Goal: Communication & Community: Answer question/provide support

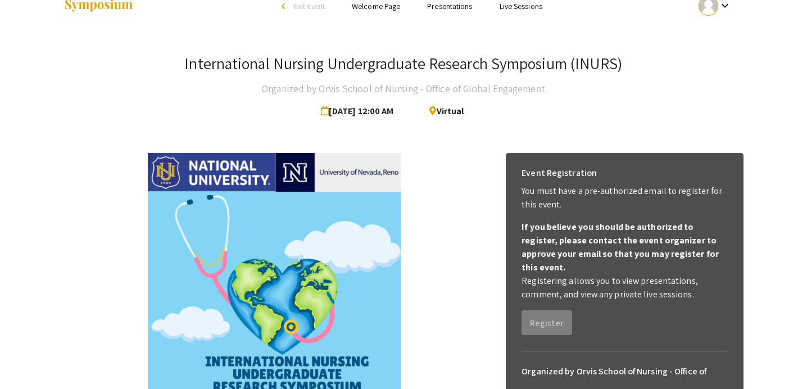
click at [327, 254] on img at bounding box center [274, 279] width 253 height 253
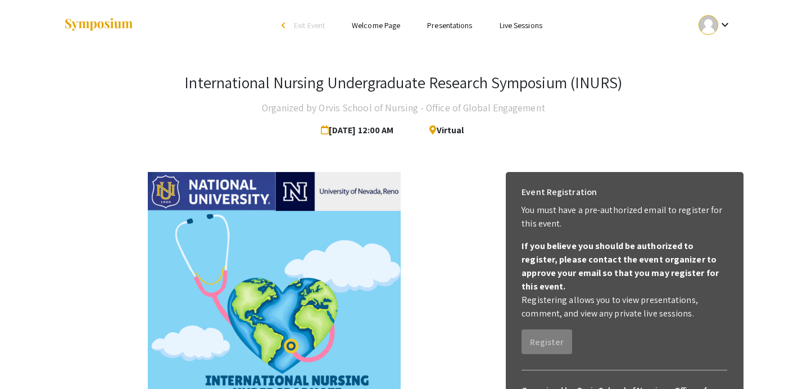
click at [458, 27] on link "Presentations" at bounding box center [449, 25] width 45 height 10
click at [727, 18] on mat-icon "keyboard_arrow_down" at bounding box center [724, 24] width 13 height 13
click at [448, 26] on div at bounding box center [403, 194] width 807 height 389
click at [473, 28] on li "Presentations" at bounding box center [449, 25] width 72 height 13
click at [375, 22] on link "Welcome Page" at bounding box center [376, 25] width 48 height 10
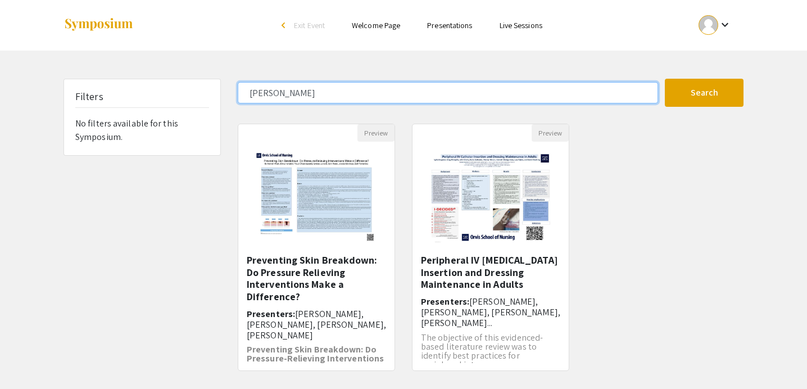
click at [336, 96] on input "hannah" at bounding box center [448, 92] width 420 height 21
type input "h"
type input "orvis"
click at [665, 79] on button "Search" at bounding box center [704, 93] width 79 height 28
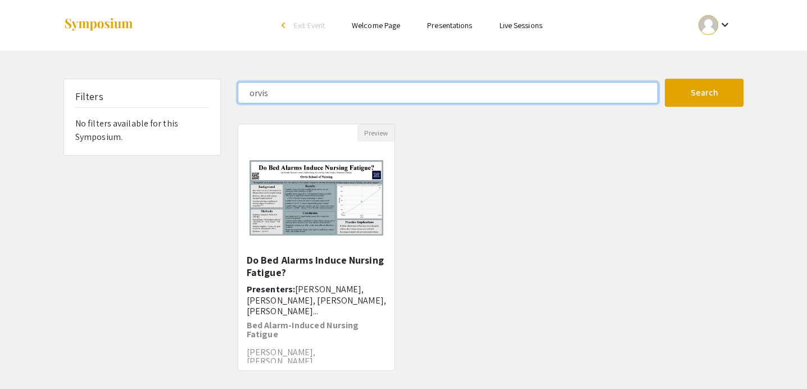
click at [416, 89] on input "orvis" at bounding box center [448, 92] width 420 height 21
click at [665, 79] on button "Search" at bounding box center [704, 93] width 79 height 28
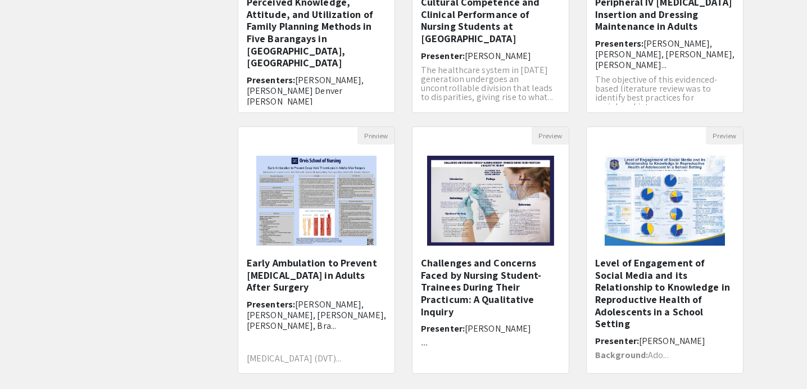
scroll to position [269, 0]
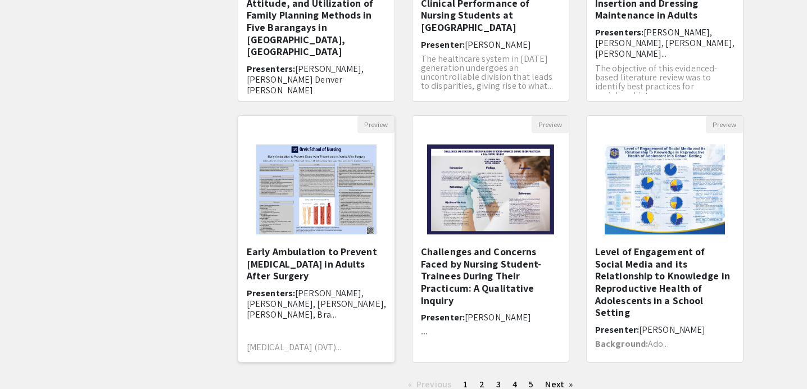
click at [348, 207] on img "Open Presentation <p>Early Ambulation to Prevent Deep Vein Thrombosis in Adults…" at bounding box center [316, 189] width 142 height 112
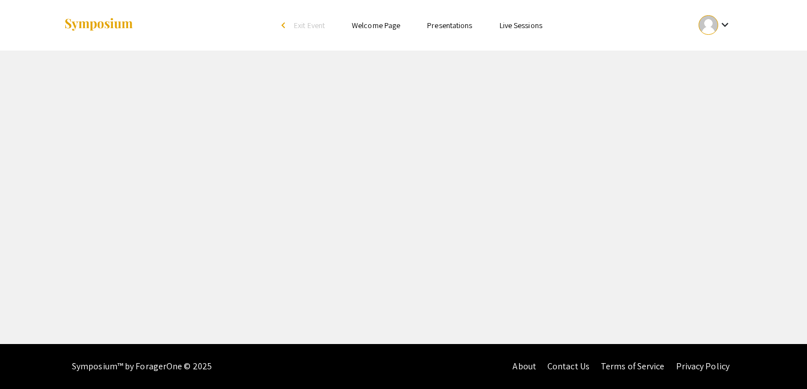
select select "custom"
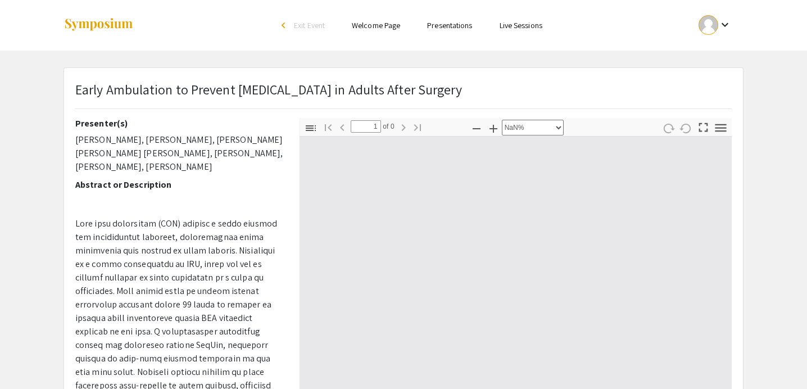
type input "0"
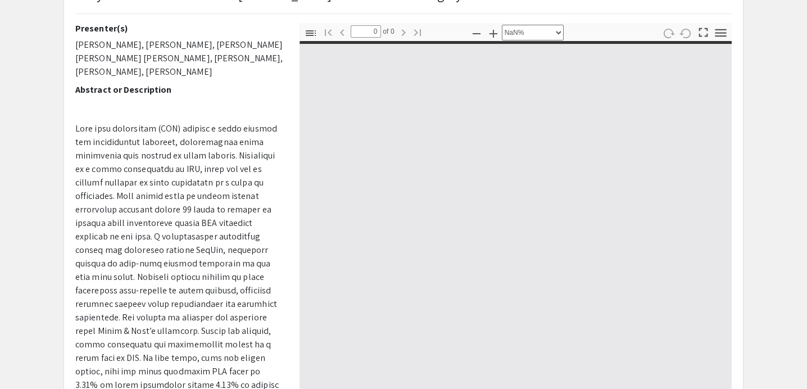
scroll to position [96, 0]
select select "auto"
type input "1"
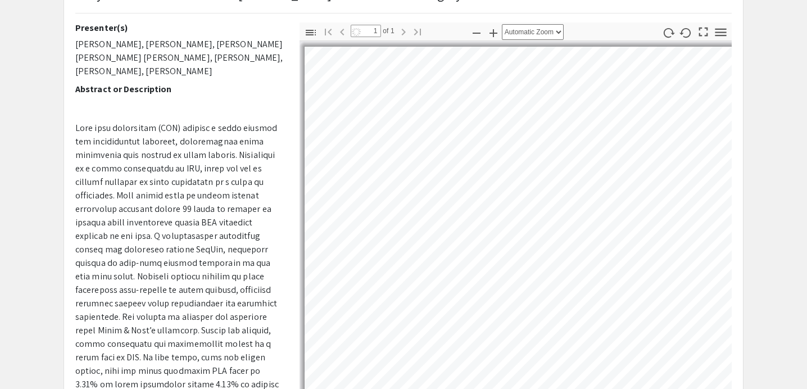
scroll to position [35, 0]
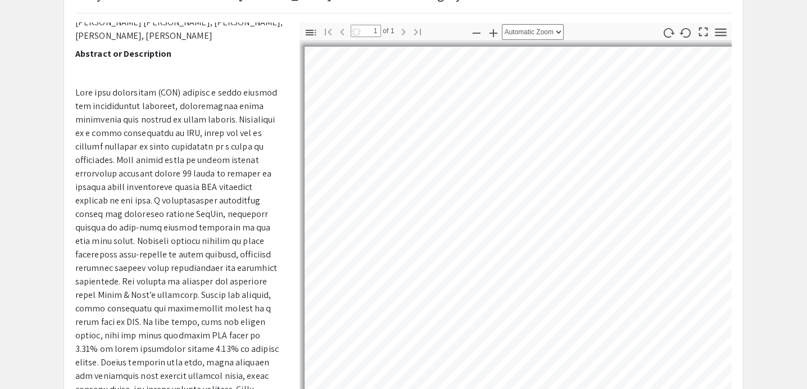
select select "auto"
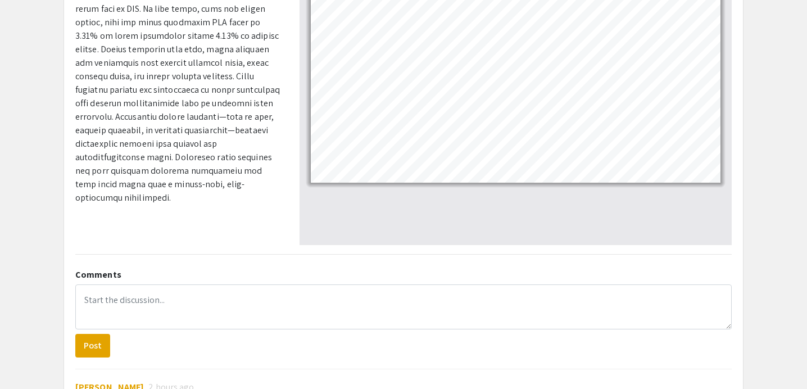
scroll to position [311, 0]
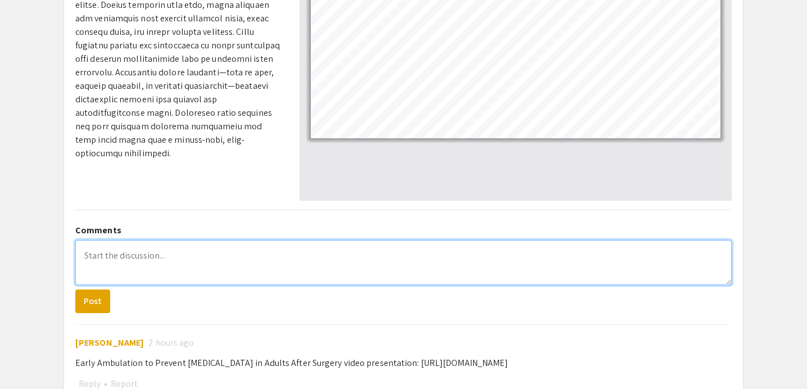
click at [226, 258] on textarea at bounding box center [403, 262] width 656 height 45
paste textarea "What did you learn? How will you use this information in your future practice?"
click at [201, 253] on textarea "What did you learn? How will you use this information in your future practice?" at bounding box center [403, 262] width 656 height 45
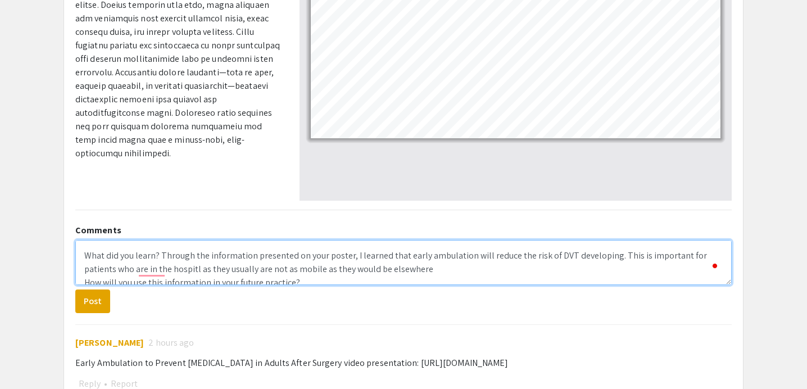
drag, startPoint x: 160, startPoint y: 254, endPoint x: 61, endPoint y: 254, distance: 99.4
click at [61, 254] on div "Early Ambulation to Prevent Deep Vein Thrombosis in Adults After Surgery Presen…" at bounding box center [403, 80] width 697 height 646
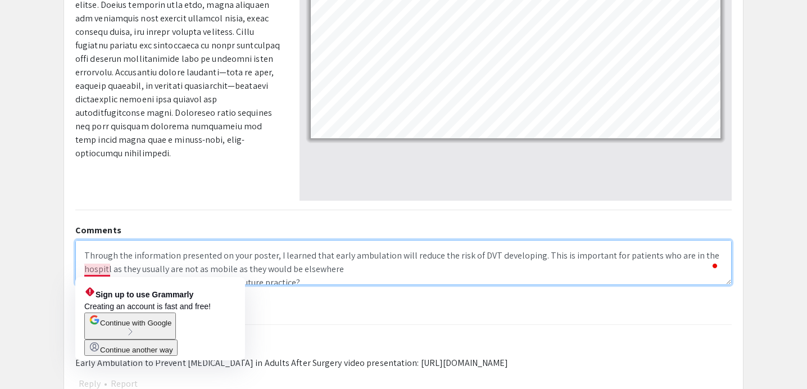
click at [108, 271] on textarea "Through the information presented on your poster, I learned that early ambulati…" at bounding box center [403, 262] width 656 height 45
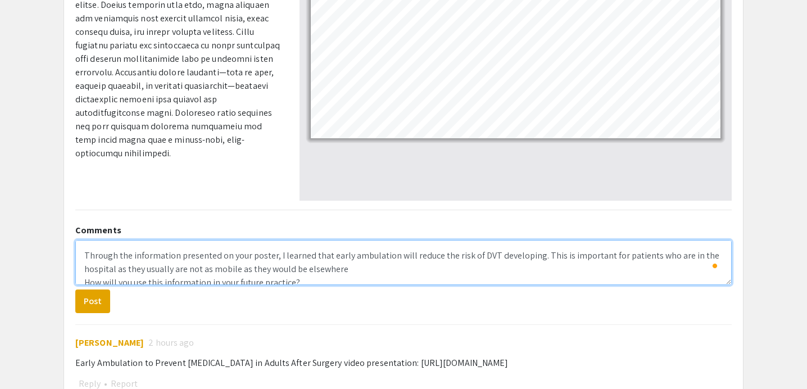
click at [361, 270] on textarea "Through the information presented on your poster, I learned that early ambulati…" at bounding box center [403, 262] width 656 height 45
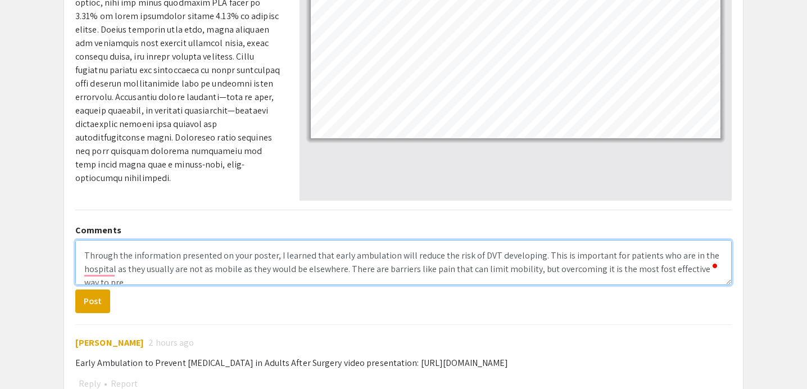
scroll to position [4, 0]
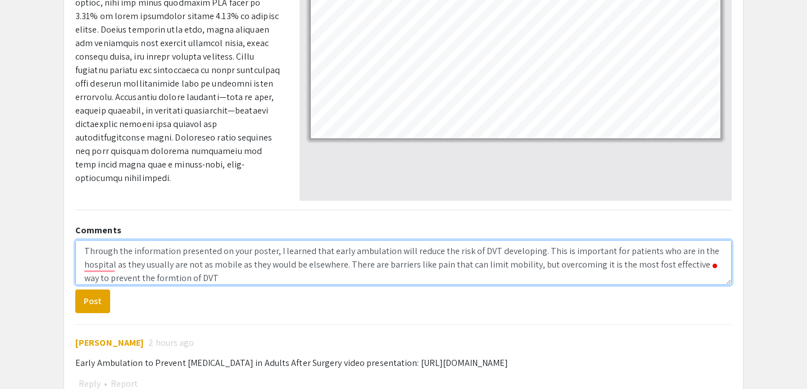
click at [148, 276] on textarea "Through the information presented on your poster, I learned that early ambulati…" at bounding box center [403, 262] width 656 height 45
click at [201, 279] on textarea "Through the information presented on your poster, I learned that early ambulati…" at bounding box center [403, 262] width 656 height 45
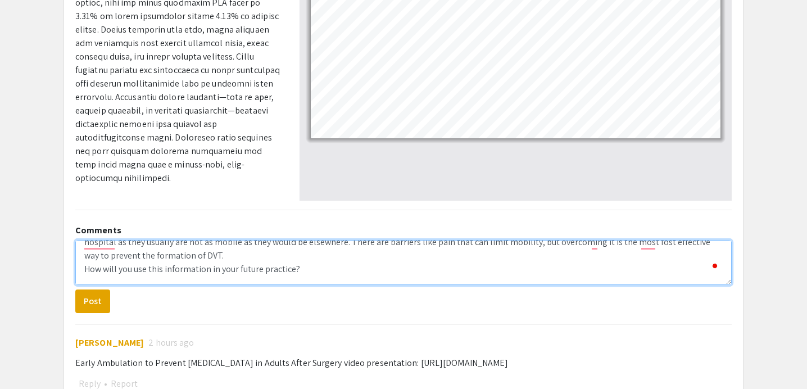
click at [322, 266] on textarea "Through the information presented on your poster, I learned that early ambulati…" at bounding box center [403, 262] width 656 height 45
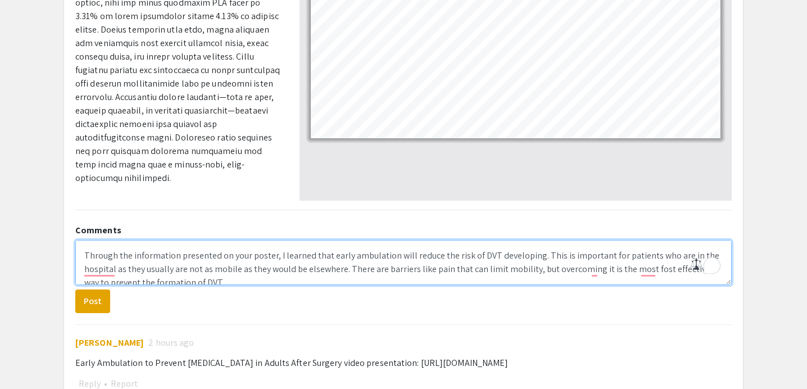
scroll to position [0, 0]
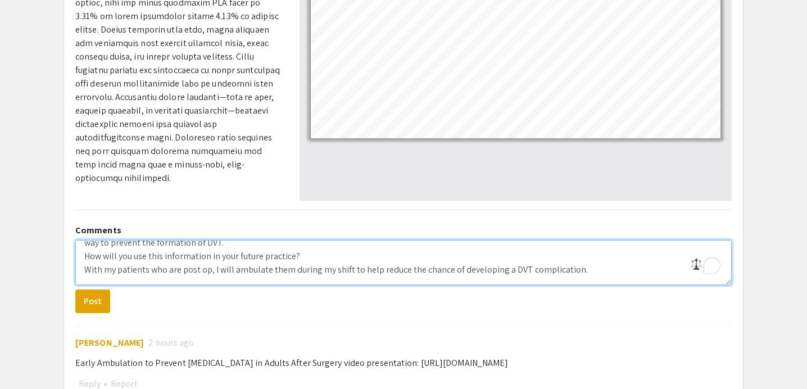
drag, startPoint x: 296, startPoint y: 262, endPoint x: 78, endPoint y: 260, distance: 218.5
click at [78, 260] on textarea "Through the information presented on your poster, I learned that early ambulati…" at bounding box center [403, 262] width 656 height 45
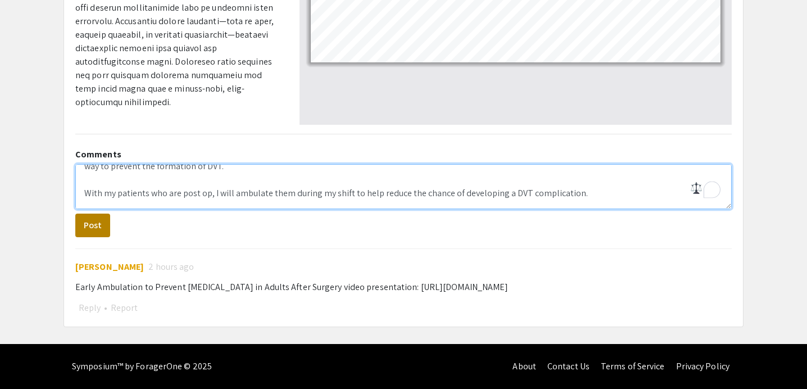
type textarea "Through the information presented on your poster, I learned that early ambulati…"
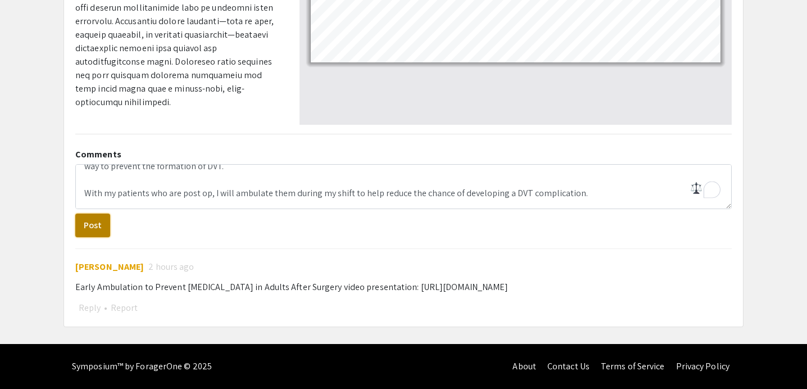
click at [92, 225] on button "Post" at bounding box center [92, 225] width 35 height 24
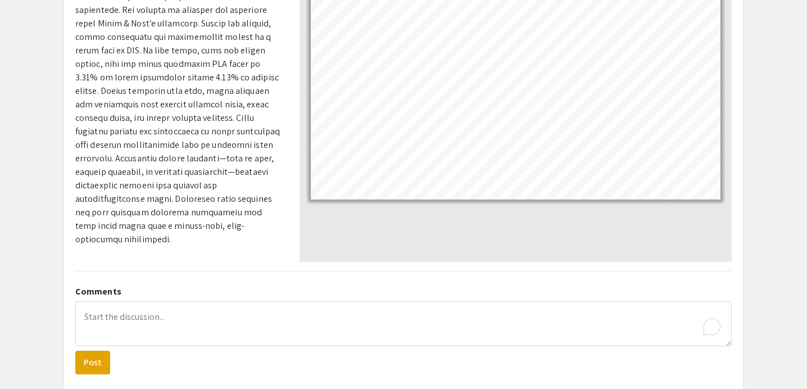
scroll to position [0, 0]
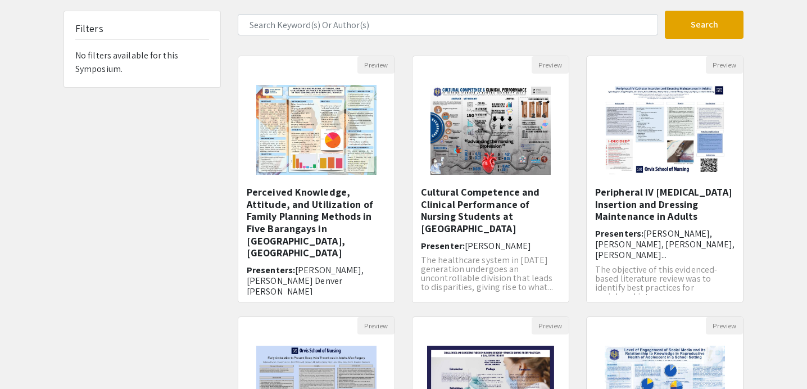
scroll to position [356, 0]
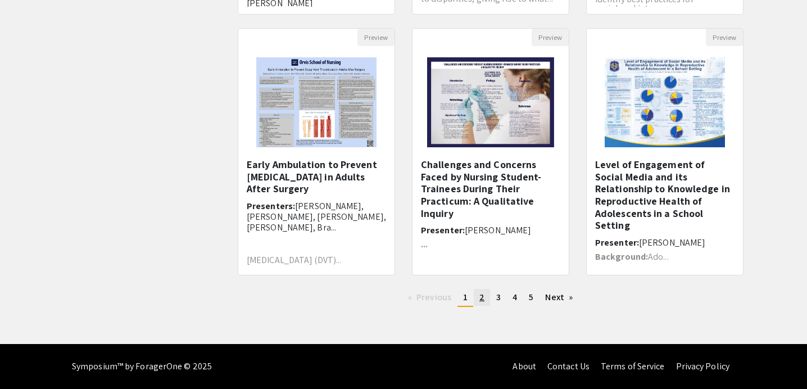
click at [479, 300] on span "2" at bounding box center [481, 297] width 5 height 12
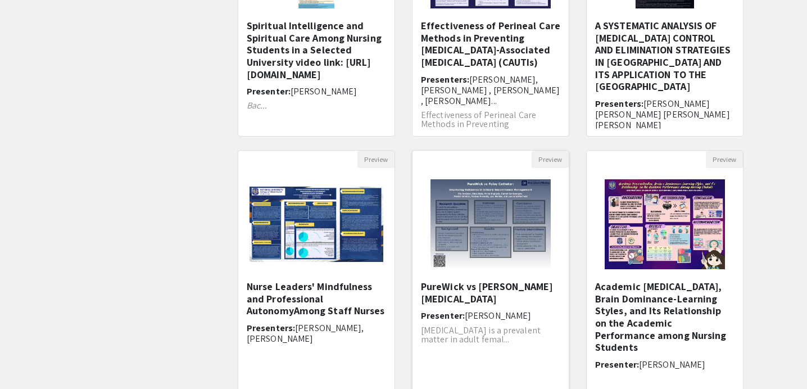
scroll to position [235, 0]
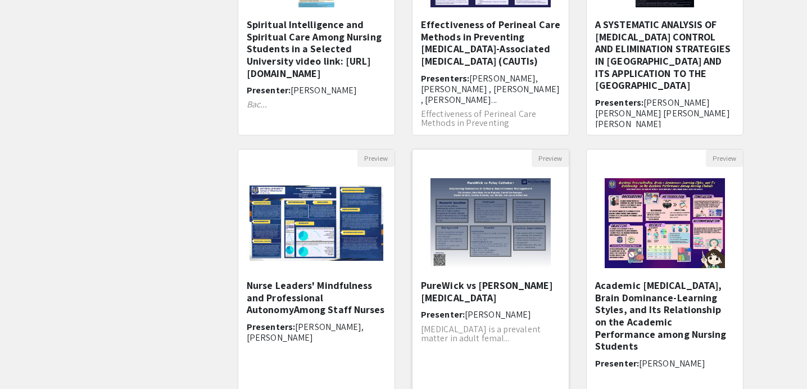
click at [517, 309] on h6 "Presenter: Shea Baiz" at bounding box center [490, 314] width 139 height 11
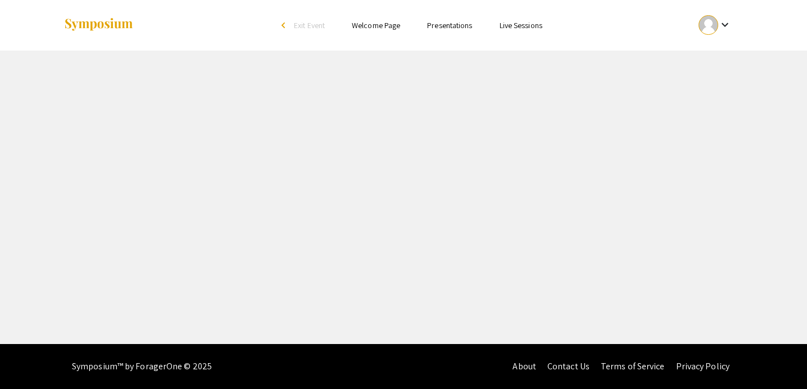
select select "custom"
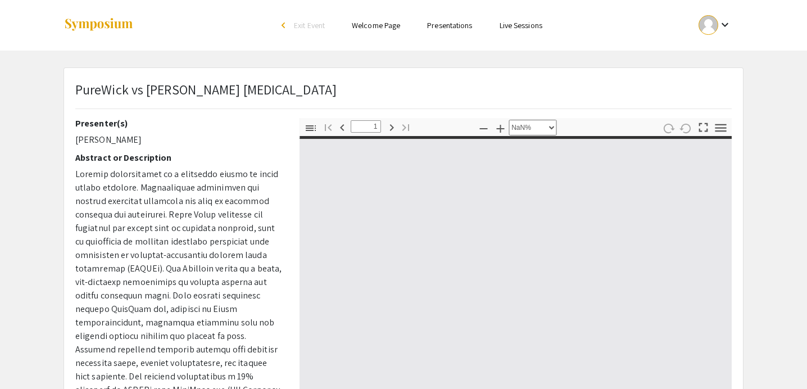
type input "0"
select select "auto"
type input "1"
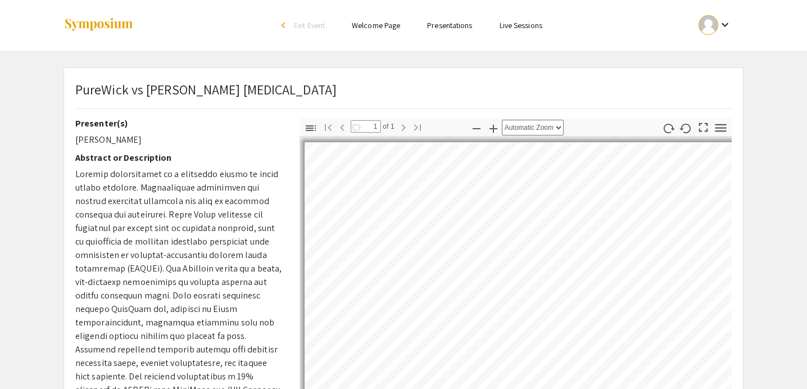
select select "auto"
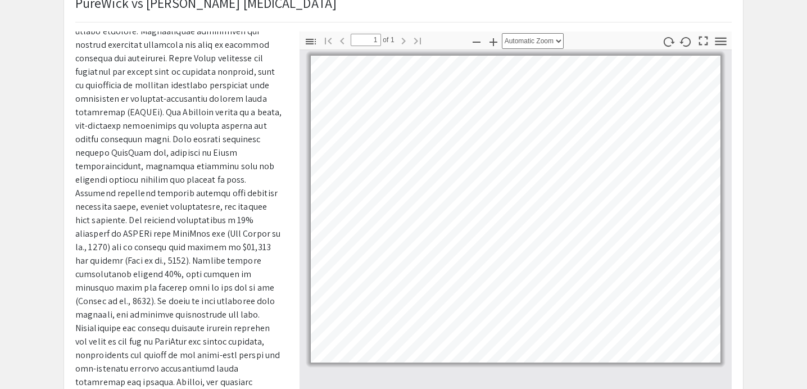
scroll to position [87, 0]
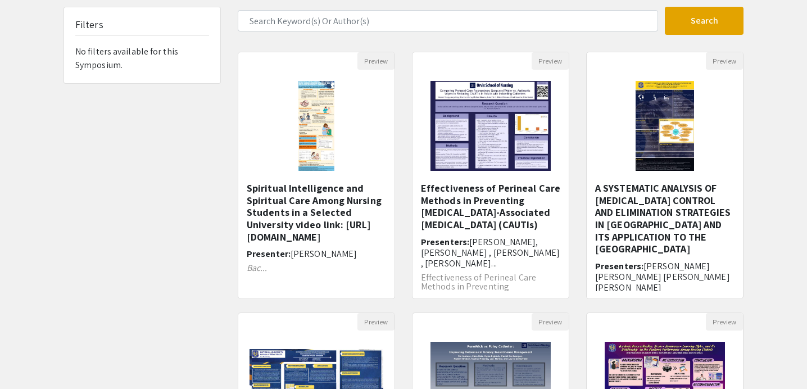
scroll to position [356, 0]
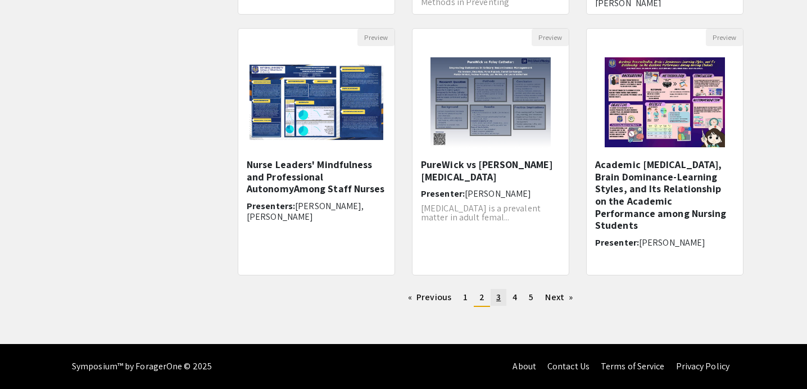
click at [498, 302] on span "3" at bounding box center [498, 297] width 4 height 12
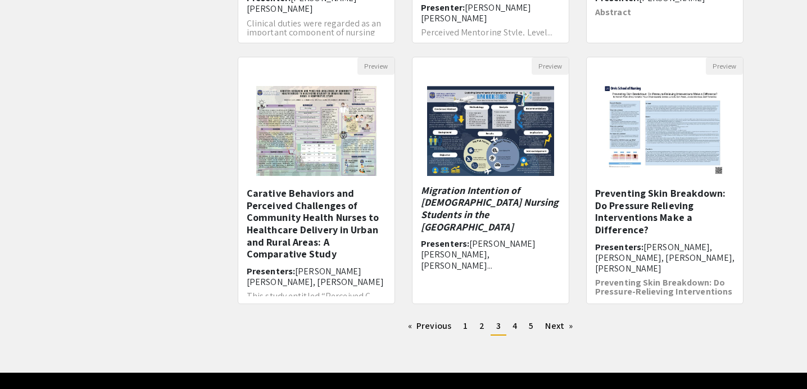
scroll to position [356, 0]
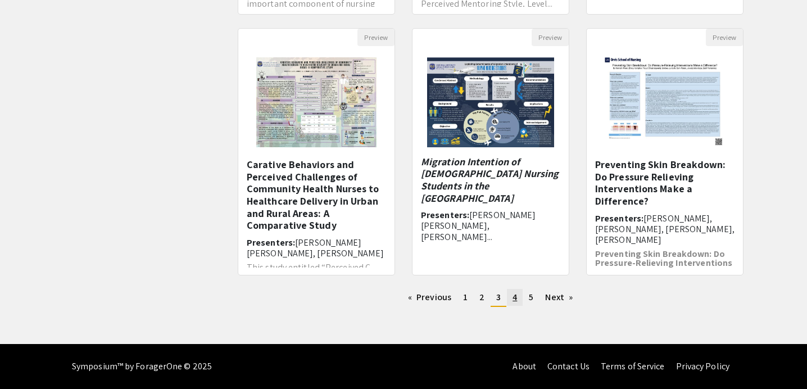
click at [515, 304] on link "page 4" at bounding box center [515, 297] width 16 height 17
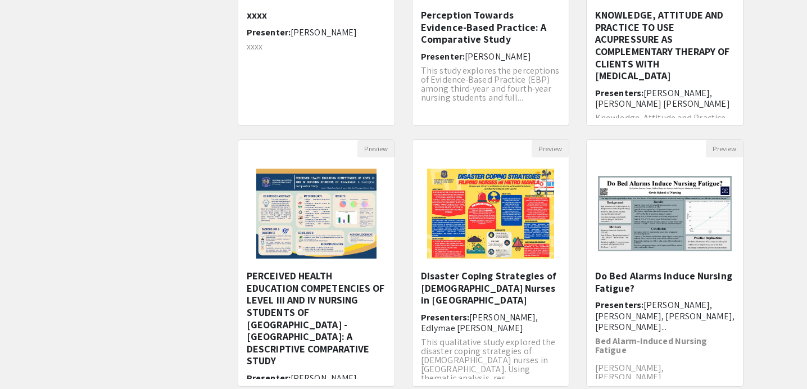
scroll to position [356, 0]
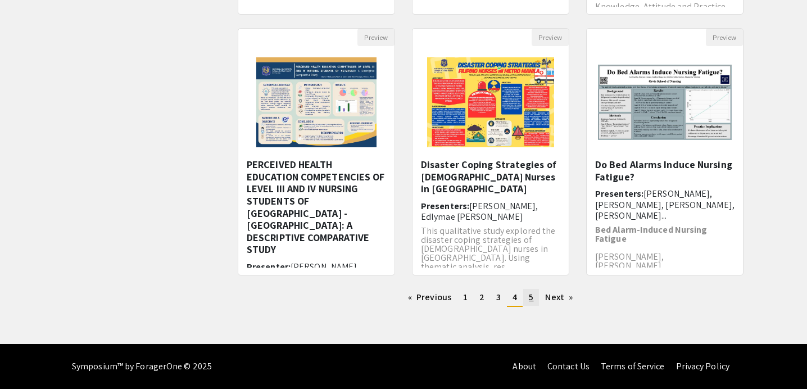
click at [525, 298] on link "page 5" at bounding box center [531, 297] width 16 height 17
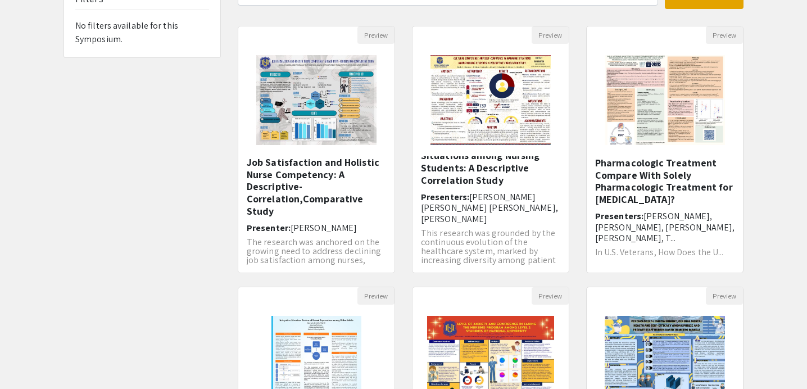
scroll to position [111, 0]
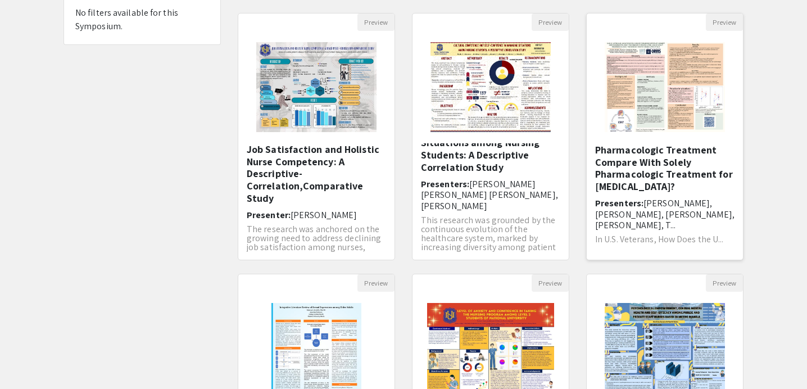
click at [671, 221] on h6 "Presenters: Sarah Farnham, Julia Kaiser, Lauren Alvear, Hope Crockell, T..." at bounding box center [664, 214] width 139 height 33
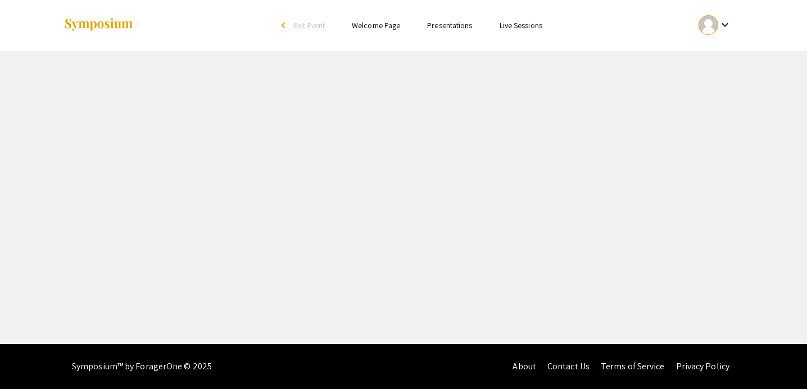
select select "custom"
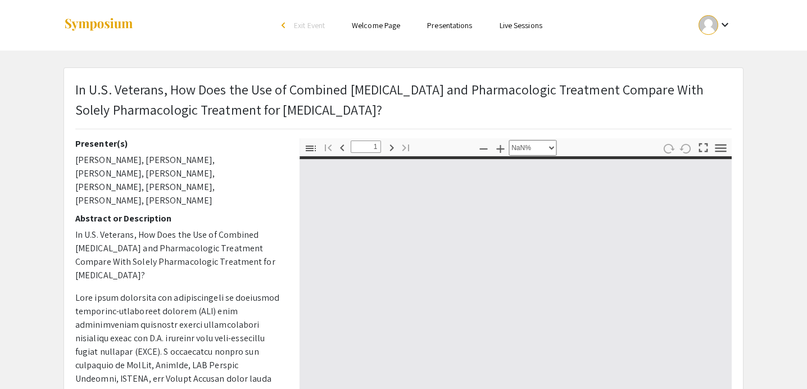
type input "0"
select select "auto"
type input "1"
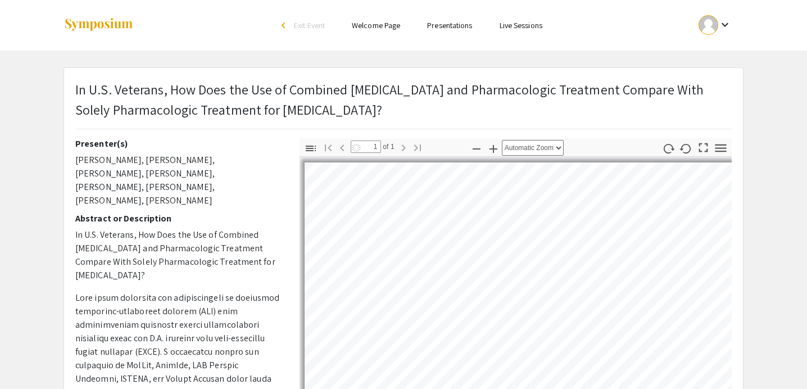
select select "auto"
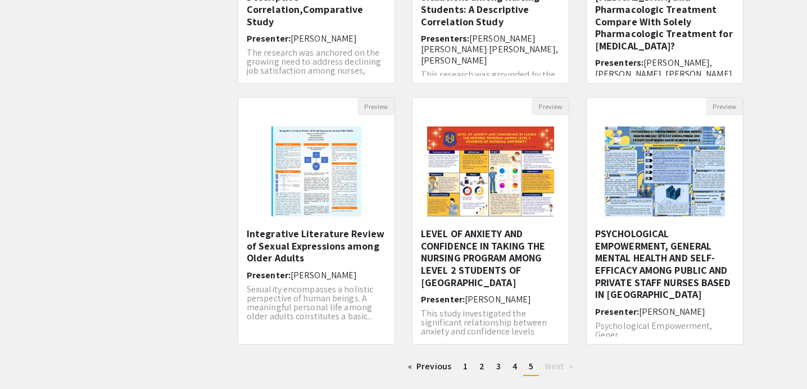
scroll to position [344, 0]
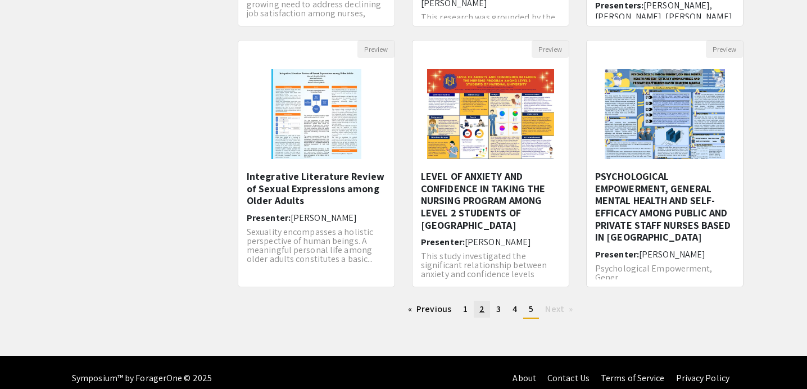
click at [486, 309] on link "page 2" at bounding box center [482, 309] width 16 height 17
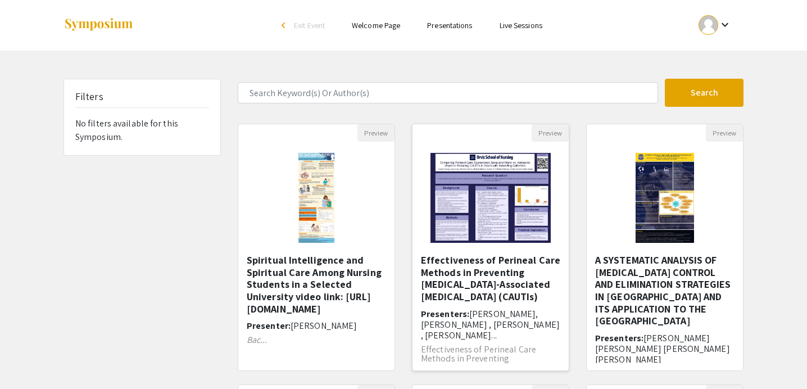
click at [489, 225] on img "Open Presentation <p>Effectiveness of Perineal Care Methods in Preventing Cathe…" at bounding box center [490, 198] width 142 height 112
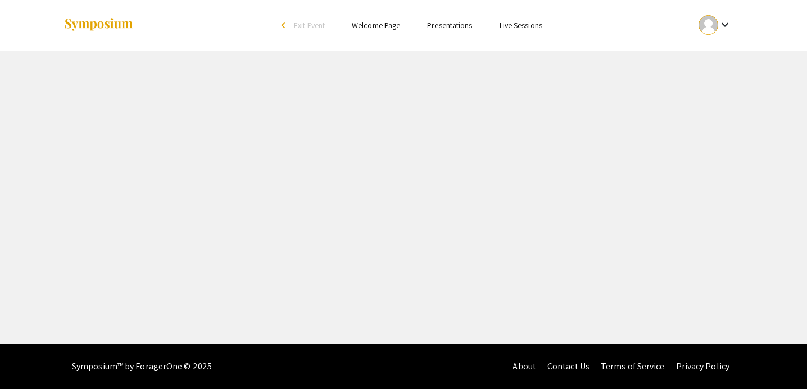
select select "custom"
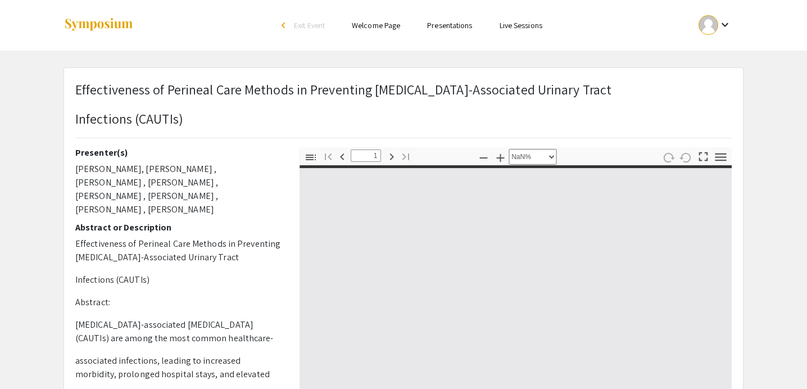
type input "0"
select select "custom"
type input "1"
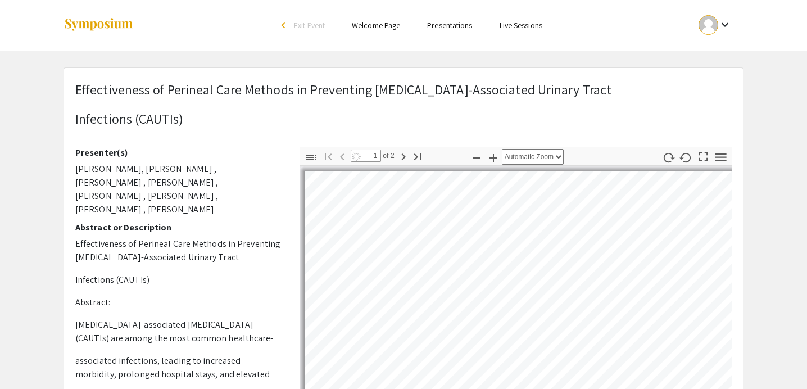
scroll to position [37, 0]
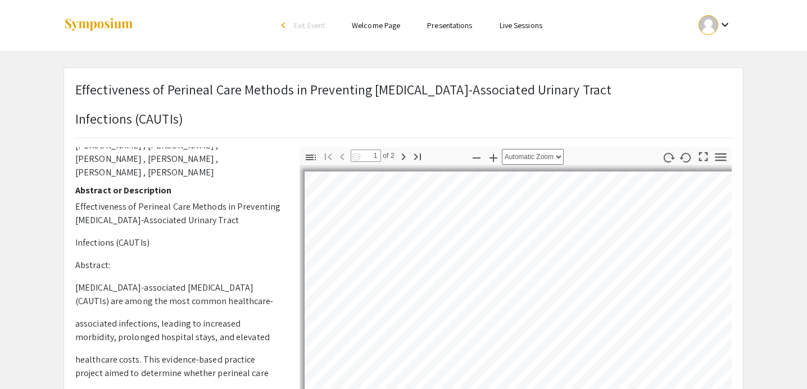
select select "auto"
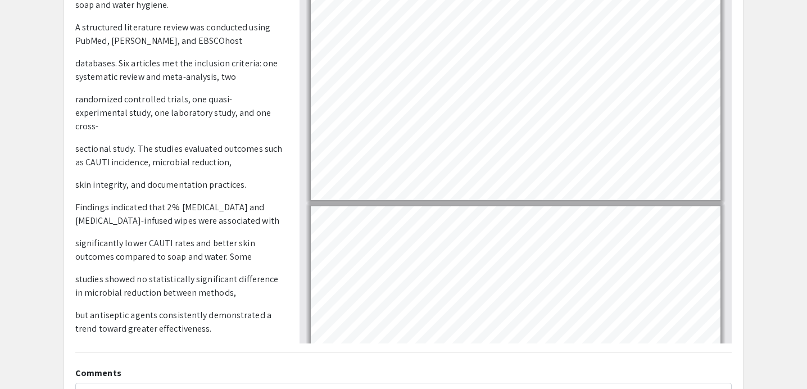
scroll to position [303, 0]
type input "2"
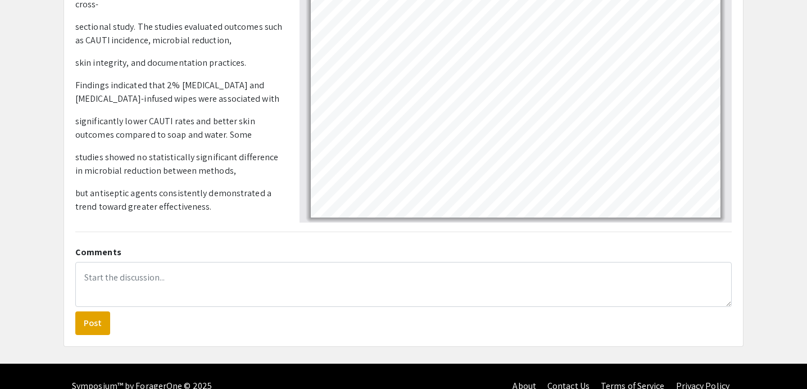
scroll to position [327, 0]
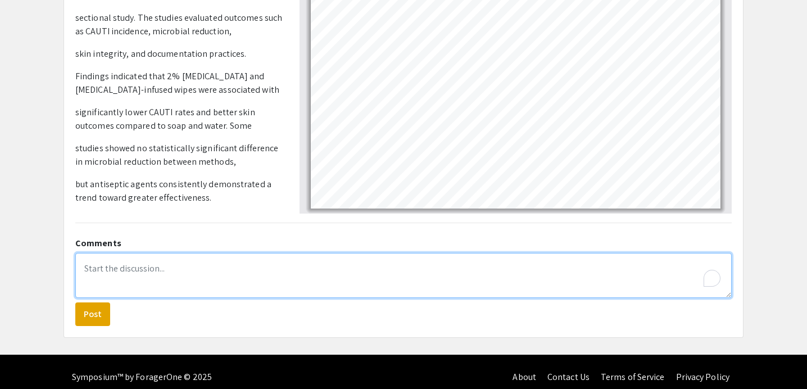
click at [215, 268] on textarea "To enrich screen reader interactions, please activate Accessibility in Grammarl…" at bounding box center [403, 275] width 656 height 45
paste textarea "What did you learn? How will you use this information in your future practice?"
click at [204, 265] on textarea "What did you learn? How will you use this information in your future practice?" at bounding box center [403, 275] width 656 height 45
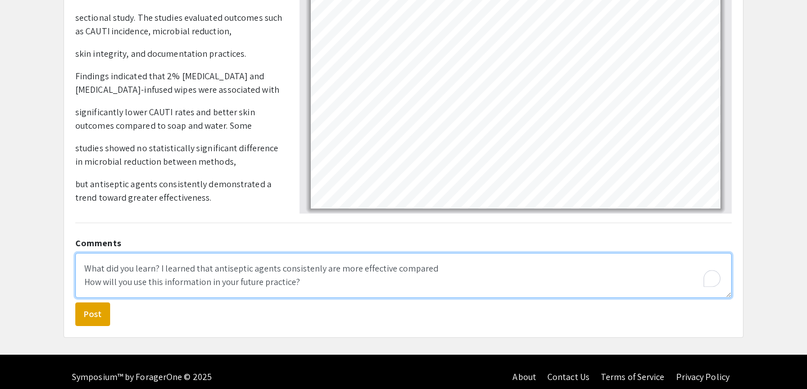
click at [389, 267] on textarea "What did you learn? I learned that antiseptic agents consistenly are more effec…" at bounding box center [403, 275] width 656 height 45
click at [499, 269] on textarea "What did you learn? I learned that antiseptic agents consistenly are more effec…" at bounding box center [403, 275] width 656 height 45
type textarea "What did you learn? I learned that antiseptic agents consistenly are more effec…"
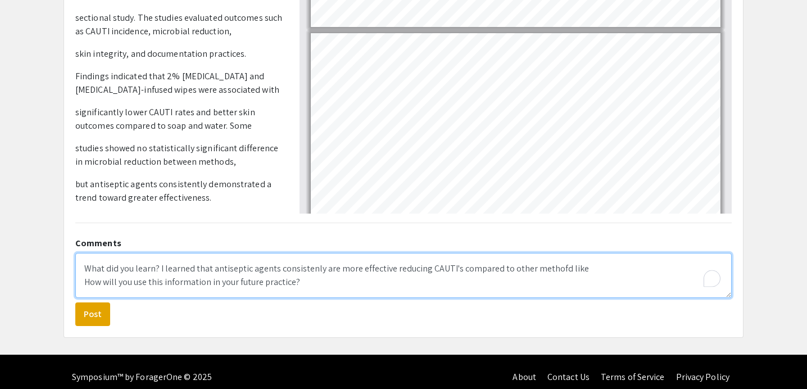
type input "1"
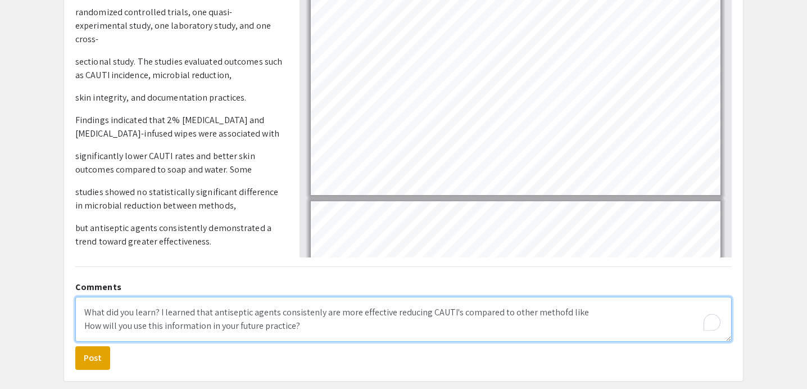
scroll to position [280, 0]
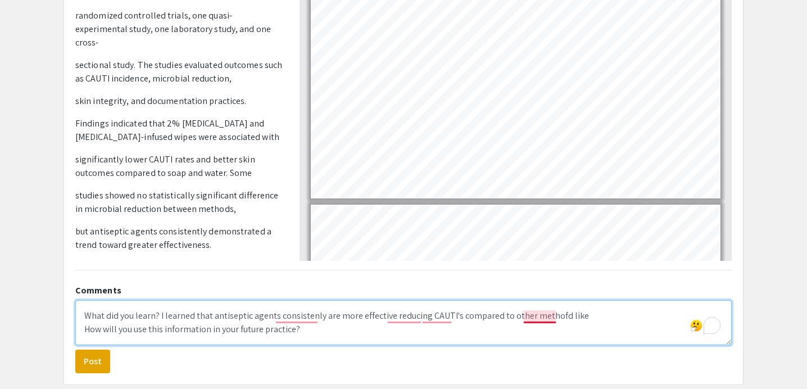
click at [535, 315] on textarea "What did you learn? I learned that antiseptic agents consistenly are more effec…" at bounding box center [403, 322] width 656 height 45
click at [603, 320] on textarea "What did you learn? I learned that antiseptic agents consistenly are more effec…" at bounding box center [403, 322] width 656 height 45
click at [602, 324] on textarea "What did you learn? I learned that antiseptic agents consistenly are more effec…" at bounding box center [403, 322] width 656 height 45
click at [643, 317] on textarea "What did you learn? I learned that antiseptic agents consistenly are more effec…" at bounding box center [403, 322] width 656 height 45
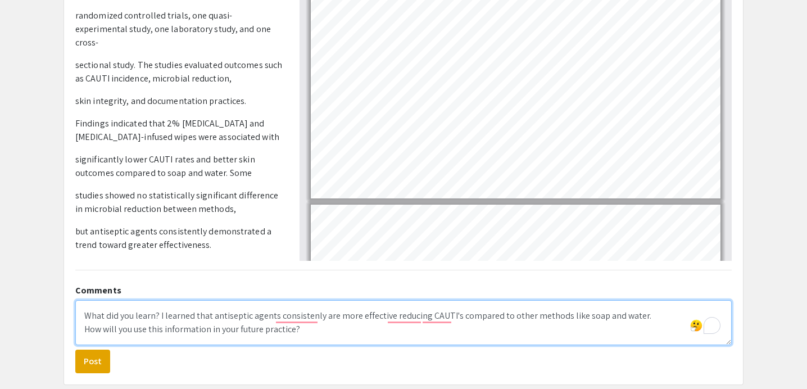
click at [633, 331] on textarea "What did you learn? I learned that antiseptic agents consistenly are more effec…" at bounding box center [403, 322] width 656 height 45
drag, startPoint x: 158, startPoint y: 312, endPoint x: 92, endPoint y: 306, distance: 67.1
click at [90, 306] on textarea "What did you learn? I learned that antiseptic agents consistenly are more effec…" at bounding box center [403, 322] width 656 height 45
type textarea "I learned that antiseptic agents consistenly are more effective reducing CAUTI'…"
click at [563, 317] on textarea "I learned that antiseptic agents consistenly are more effective reducing CAUTI'…" at bounding box center [403, 322] width 656 height 45
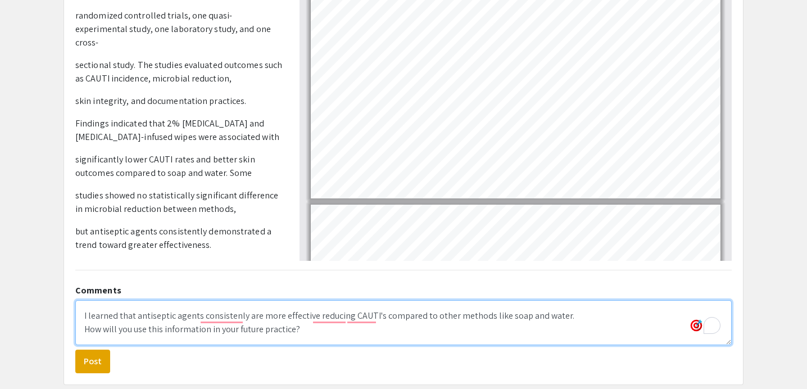
select select "custom"
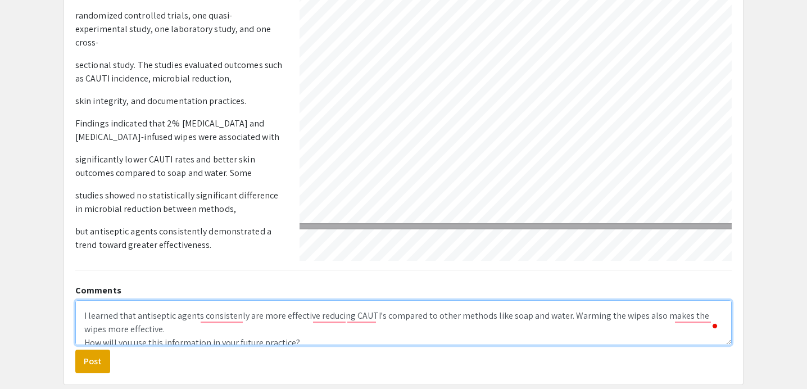
scroll to position [13, 0]
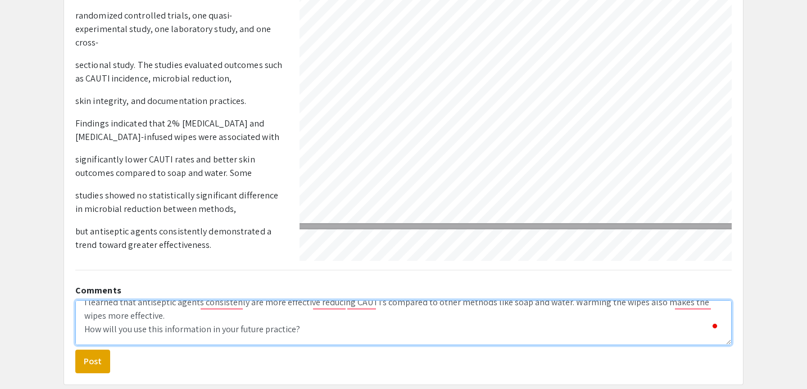
click at [442, 342] on textarea "I learned that antiseptic agents consistenly are more effective reducing CAUTI'…" at bounding box center [403, 322] width 656 height 45
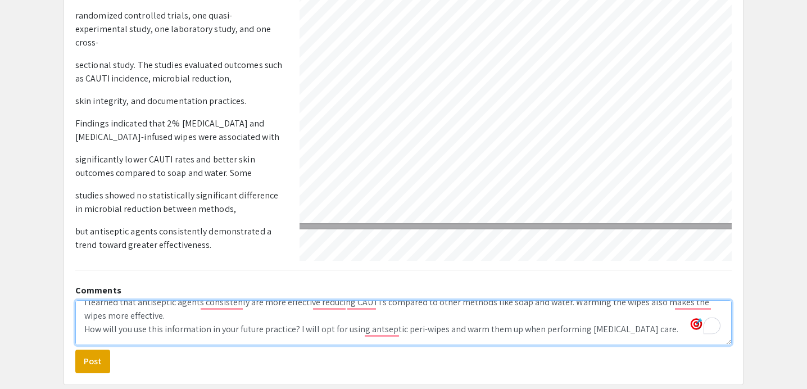
drag, startPoint x: 294, startPoint y: 325, endPoint x: 88, endPoint y: 322, distance: 206.8
click at [87, 322] on textarea "I learned that antiseptic agents consistenly are more effective reducing CAUTI'…" at bounding box center [403, 322] width 656 height 45
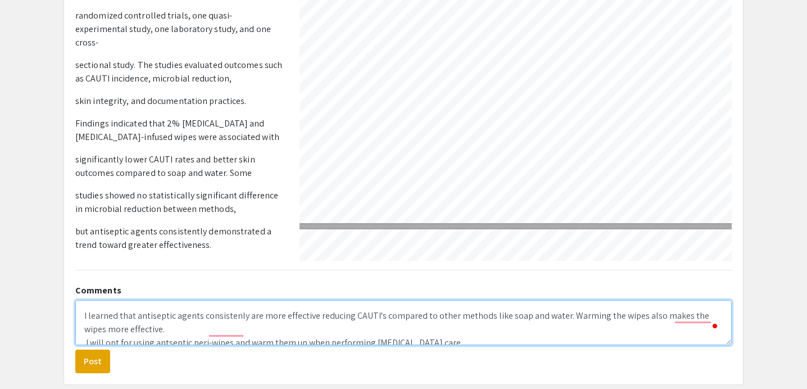
scroll to position [4, 0]
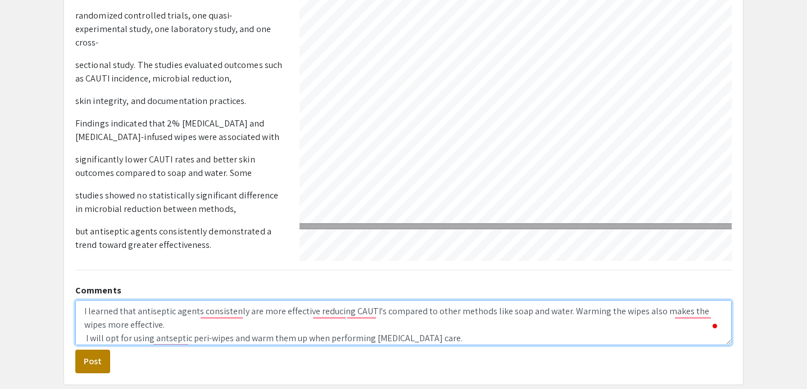
type textarea "I learned that antiseptic agents consistenly are more effective reducing CAUTI'…"
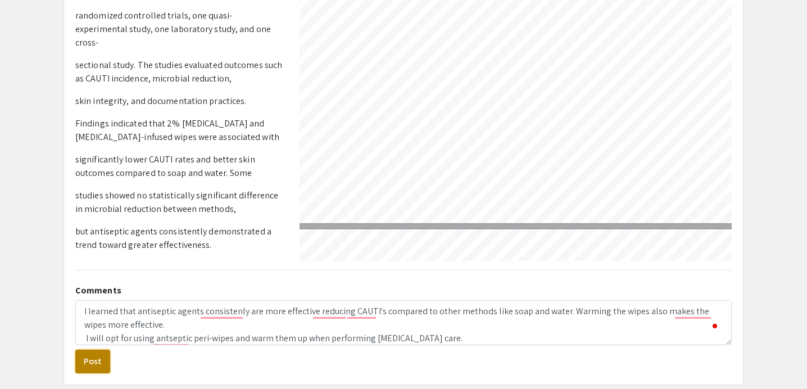
click at [102, 358] on button "Post" at bounding box center [92, 361] width 35 height 24
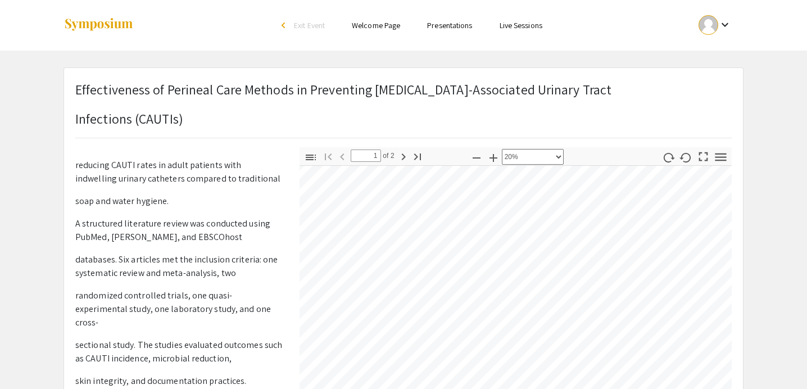
scroll to position [0, 89]
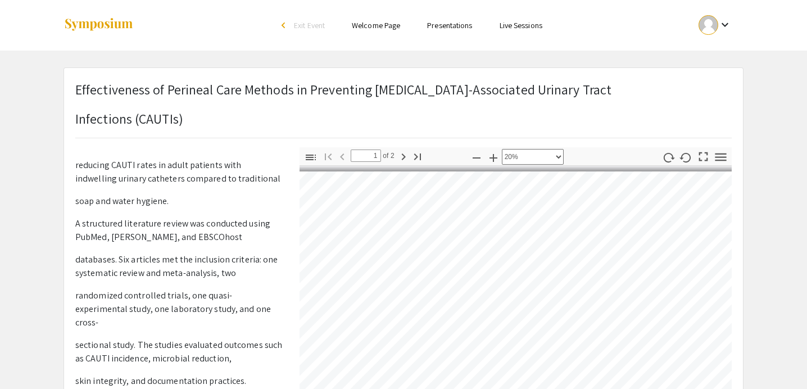
click at [444, 20] on li "Presentations" at bounding box center [449, 25] width 72 height 13
click at [444, 24] on link "Presentations" at bounding box center [449, 25] width 45 height 10
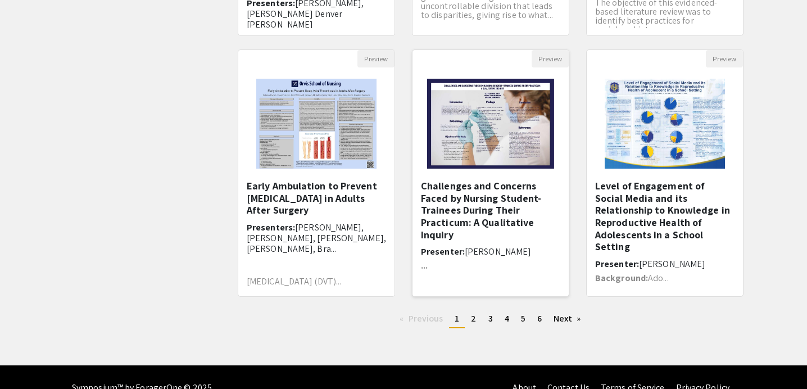
scroll to position [356, 0]
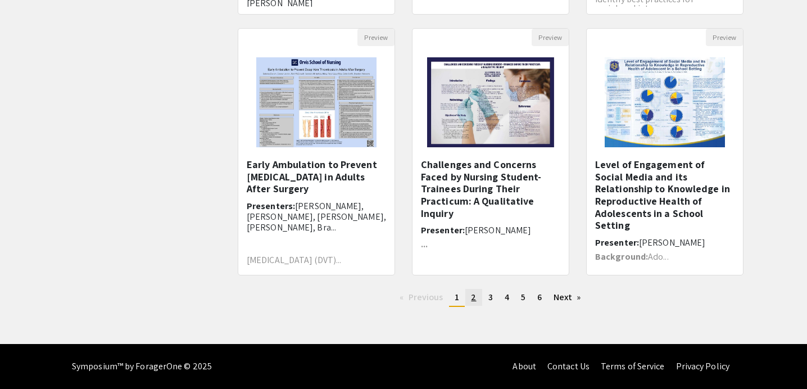
click at [475, 304] on link "page 2" at bounding box center [473, 297] width 16 height 17
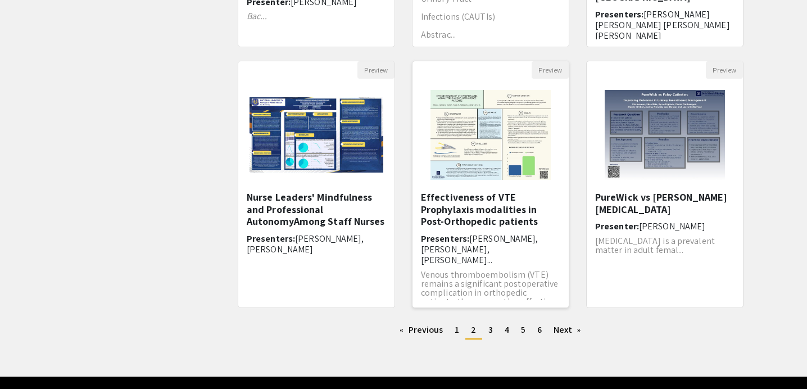
scroll to position [356, 0]
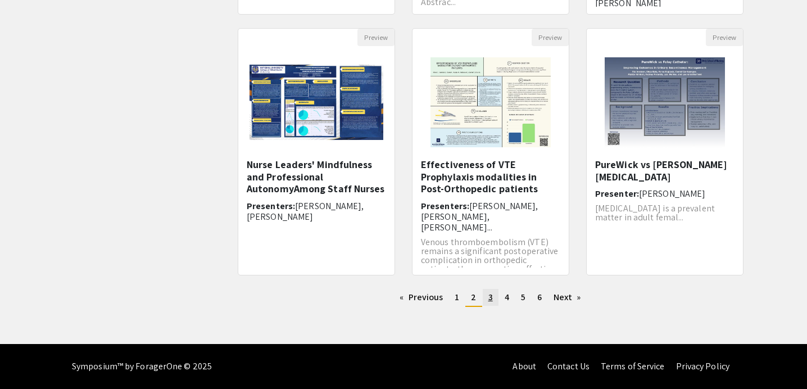
click at [496, 295] on link "page 3" at bounding box center [491, 297] width 16 height 17
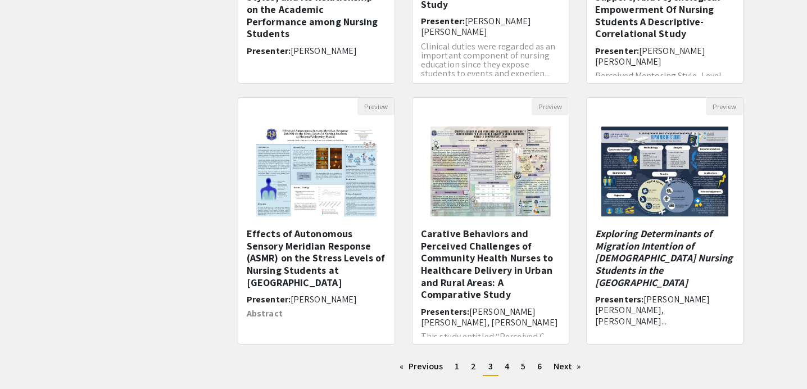
scroll to position [286, 0]
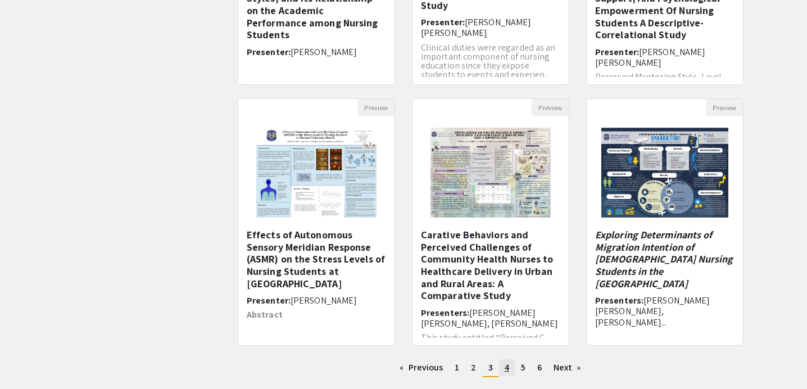
click at [505, 366] on span "4" at bounding box center [507, 367] width 4 height 12
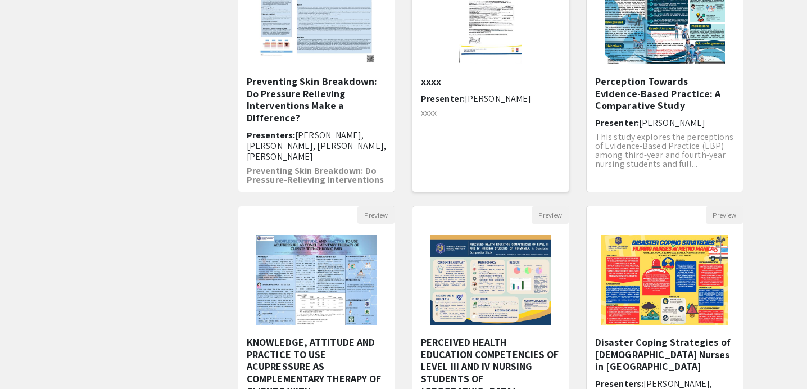
scroll to position [176, 0]
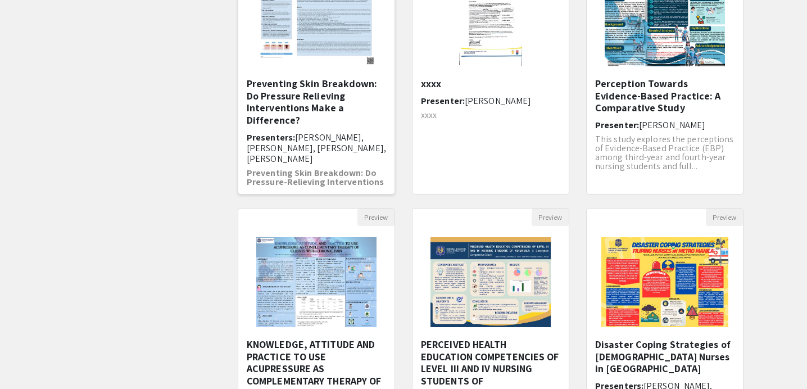
click at [302, 56] on img "Open Presentation <p>Preventing Skin Breakdown: Do Pressure Relieving Intervent…" at bounding box center [316, 21] width 142 height 112
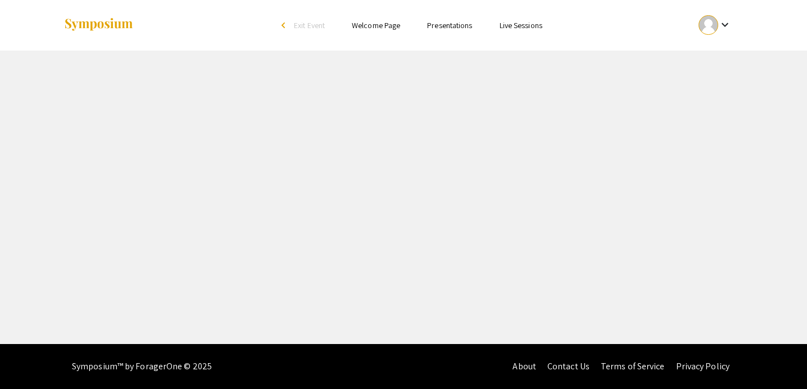
select select "custom"
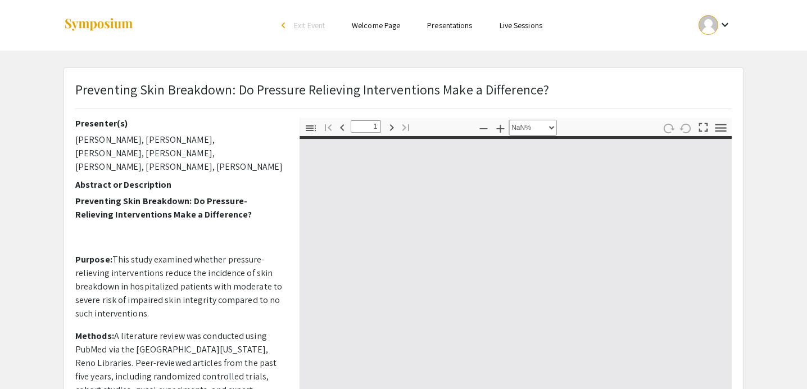
type input "0"
select select "auto"
type input "1"
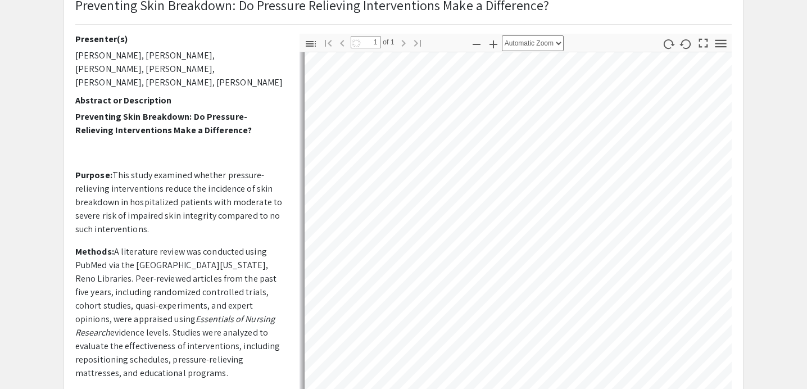
scroll to position [71, 0]
